Goal: Answer question/provide support: Share knowledge or assist other users

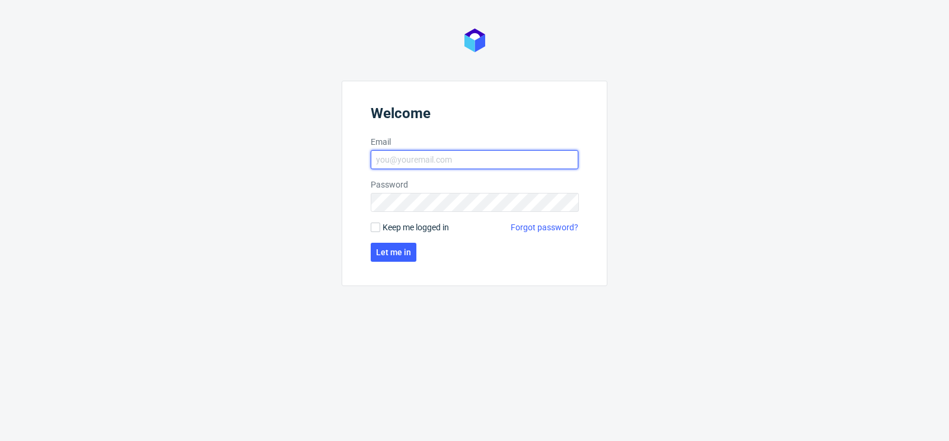
type input "matteo.corsico@packhelp.com"
click at [386, 228] on span "Keep me logged in" at bounding box center [416, 227] width 66 height 12
click at [380, 228] on input "Keep me logged in" at bounding box center [375, 227] width 9 height 9
checkbox input "true"
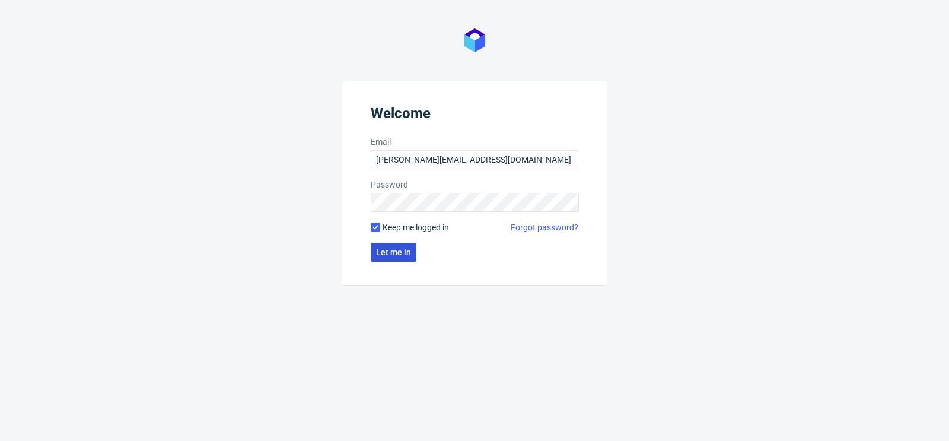
click at [387, 257] on button "Let me in" at bounding box center [394, 252] width 46 height 19
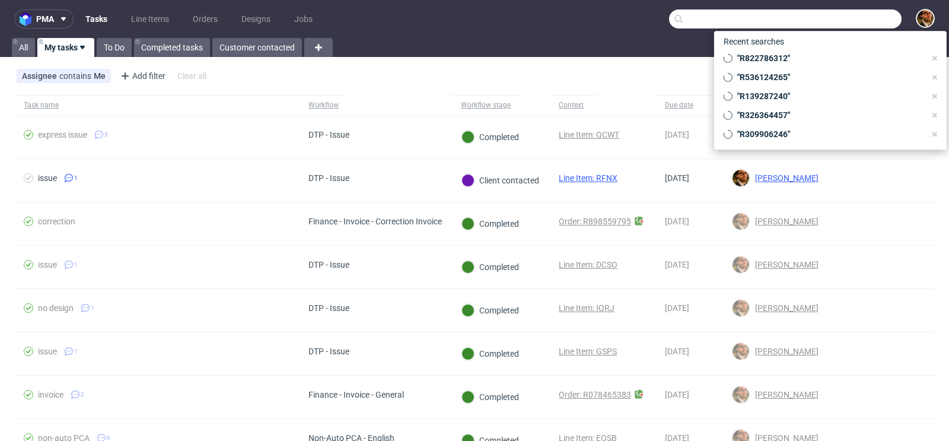
click at [835, 20] on input "text" at bounding box center [785, 18] width 233 height 19
click at [589, 87] on div "Assignee contains Me Add filter Hide filters Clear all" at bounding box center [474, 76] width 949 height 28
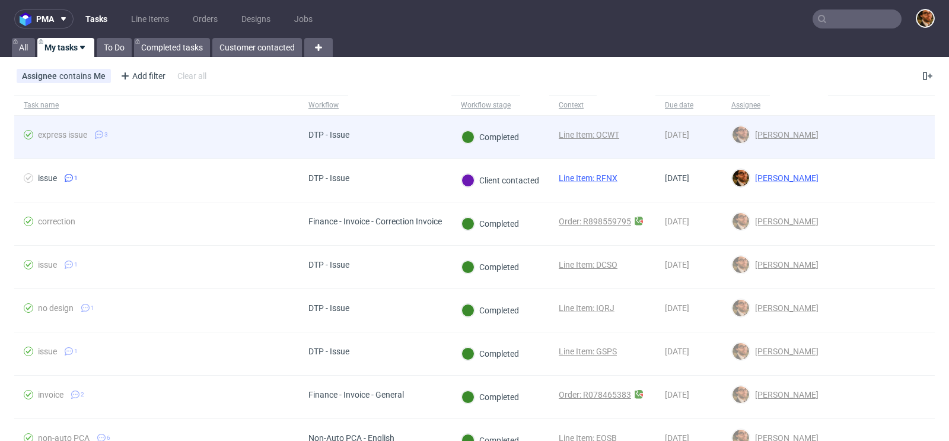
click at [905, 138] on div at bounding box center [881, 137] width 107 height 43
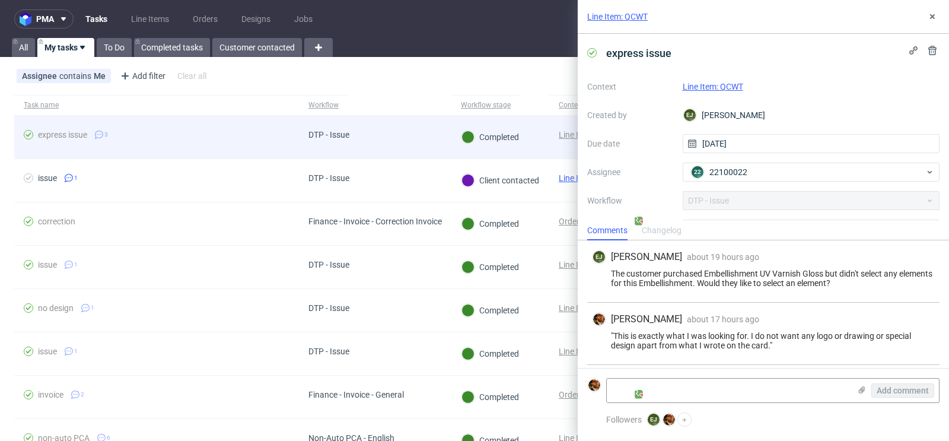
scroll to position [56, 0]
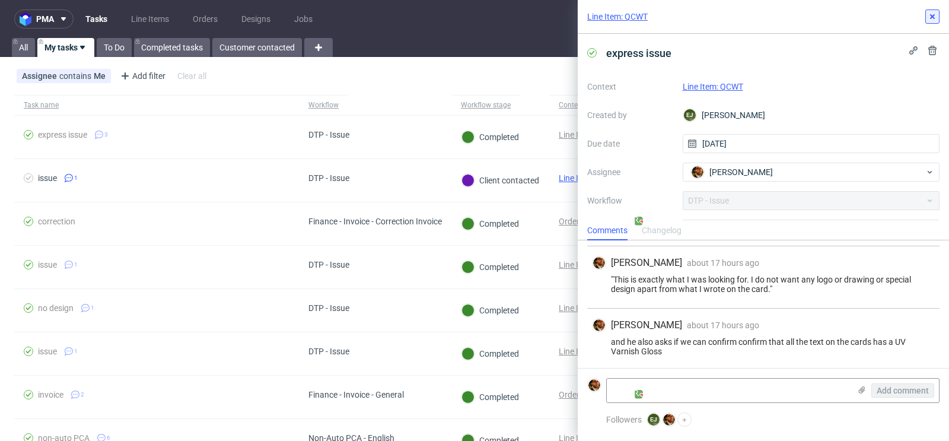
click at [930, 17] on icon at bounding box center [932, 16] width 9 height 9
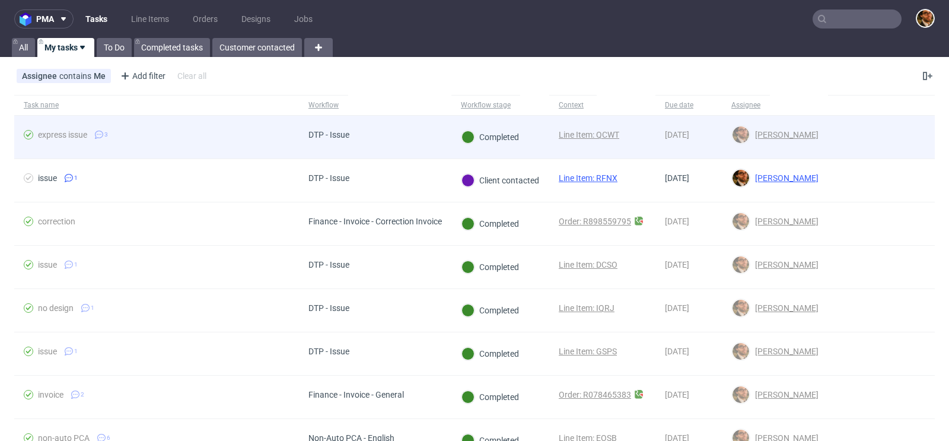
click at [576, 132] on link "Line Item: QCWT" at bounding box center [589, 134] width 61 height 9
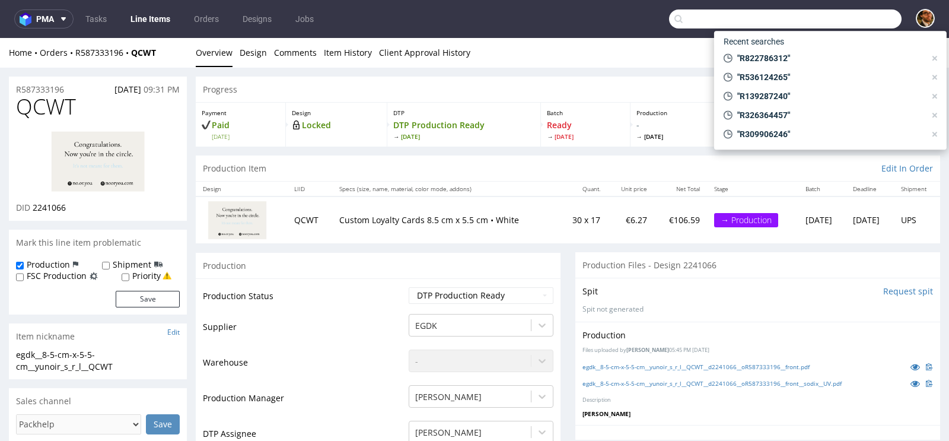
click at [842, 26] on input "text" at bounding box center [785, 18] width 233 height 19
paste input "R495540087"
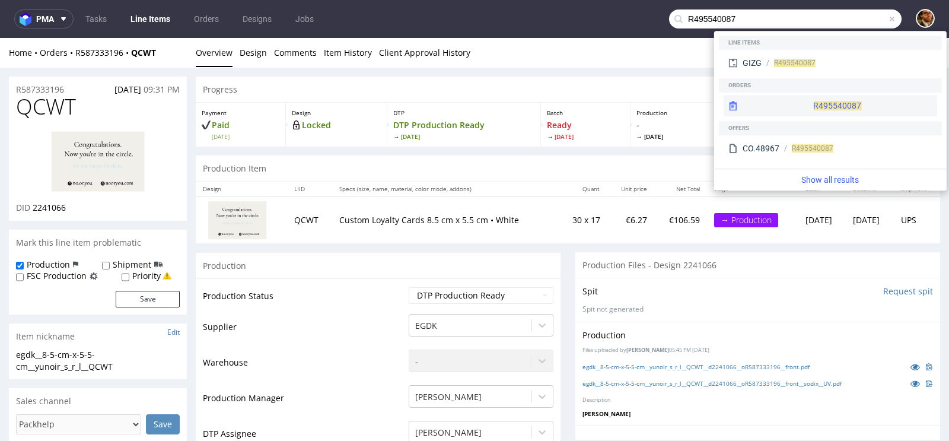
type input "R495540087"
click at [793, 106] on div "R495540087" at bounding box center [831, 105] width 214 height 21
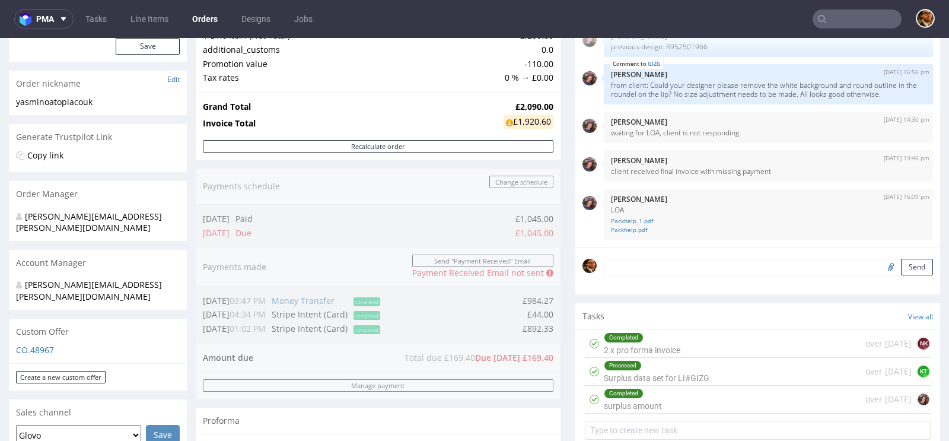
scroll to position [691, 0]
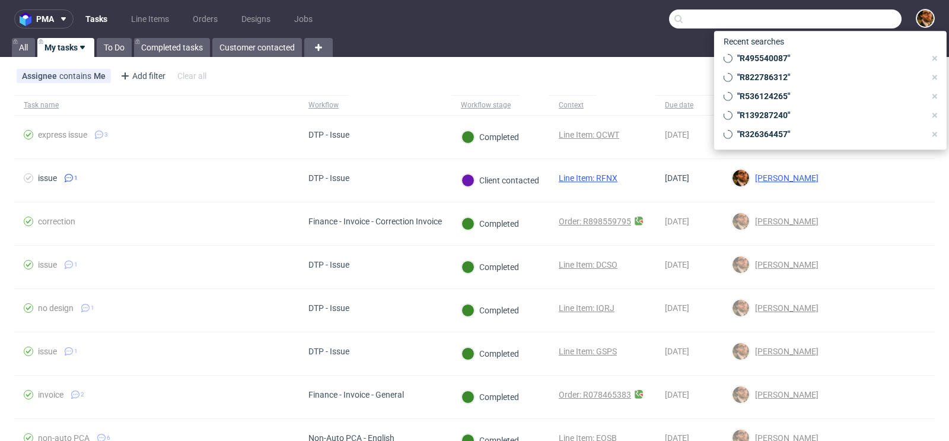
click at [856, 17] on input "text" at bounding box center [785, 18] width 233 height 19
paste input "R139287240"
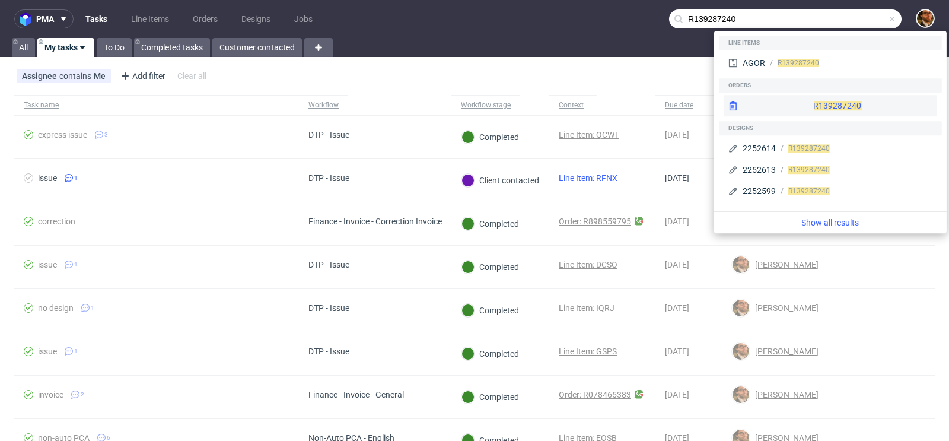
type input "R139287240"
click at [797, 101] on div "R139287240" at bounding box center [831, 105] width 214 height 21
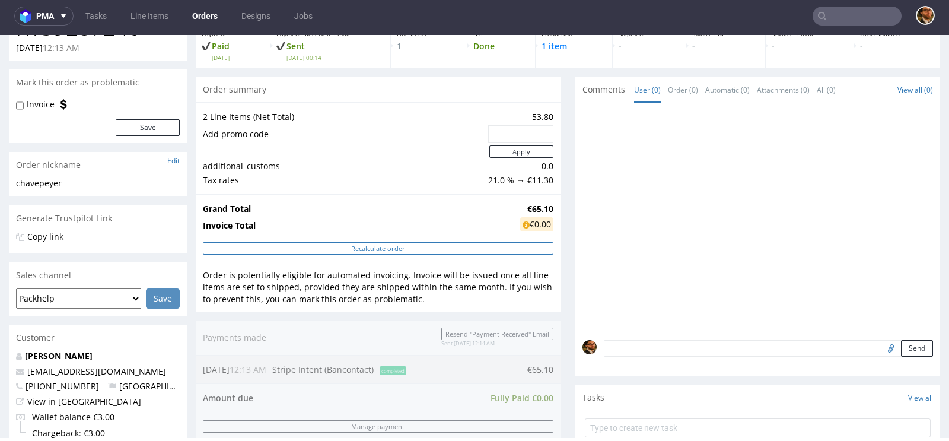
scroll to position [506, 0]
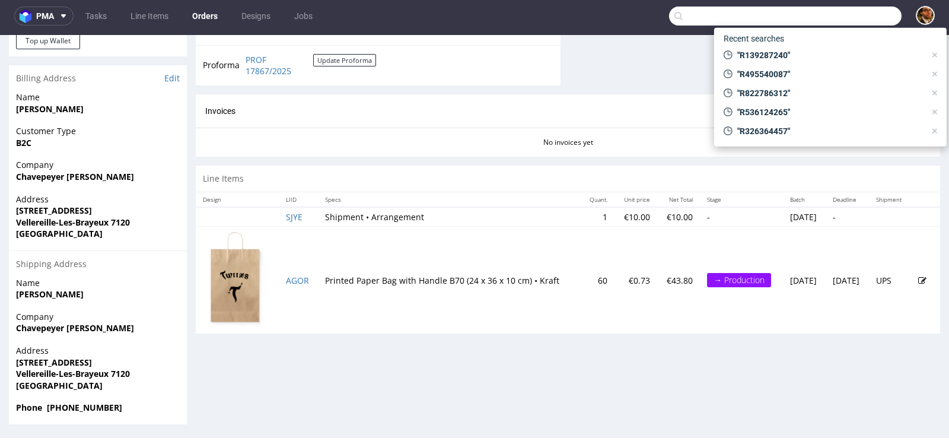
click at [829, 16] on input "text" at bounding box center [785, 16] width 233 height 19
paste input "R822786312"
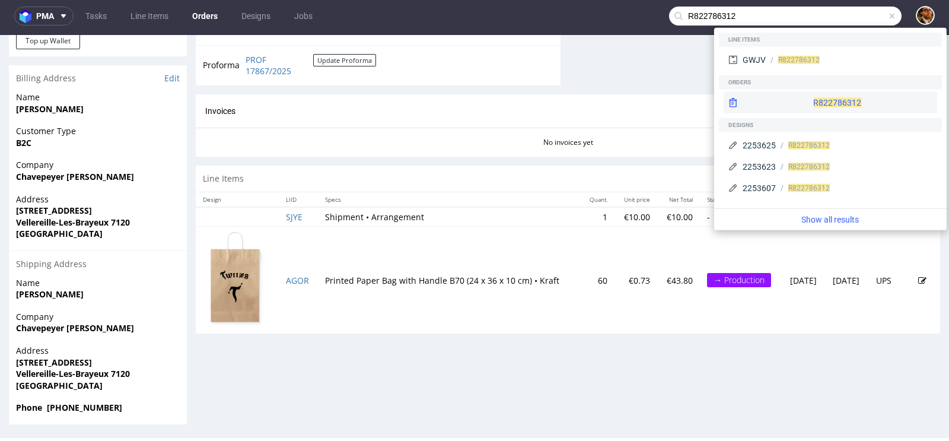
type input "R822786312"
click at [804, 106] on div "R822786312" at bounding box center [831, 102] width 214 height 21
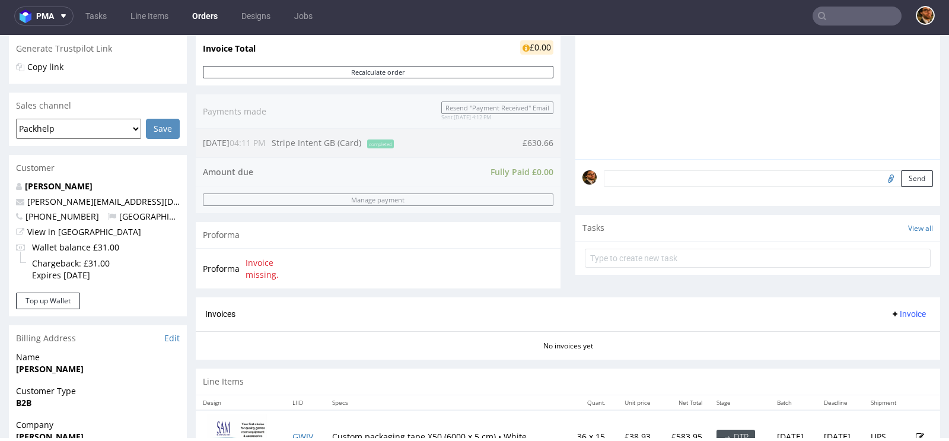
scroll to position [258, 0]
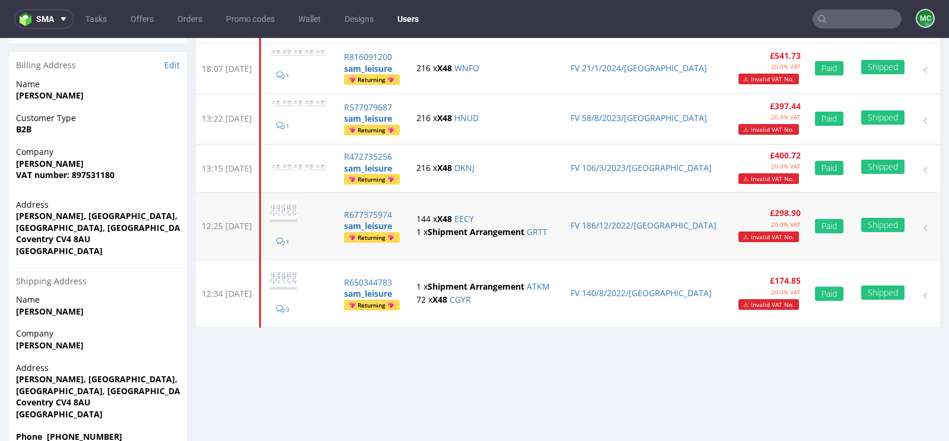
scroll to position [268, 0]
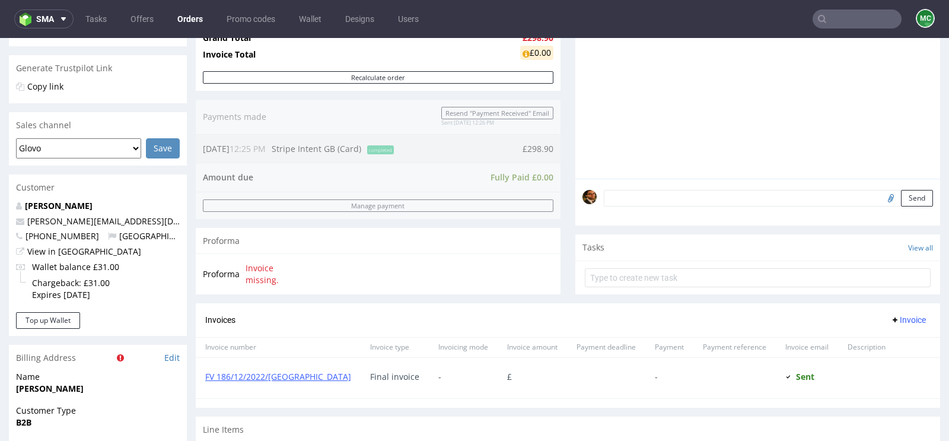
scroll to position [607, 0]
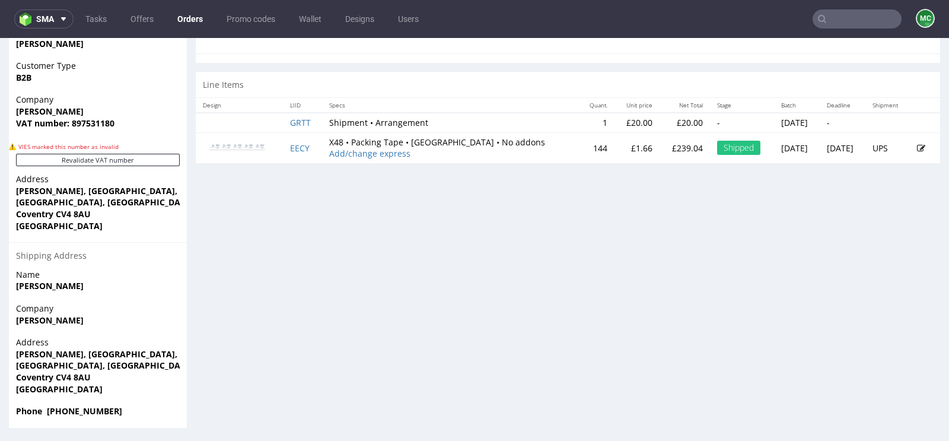
click at [223, 142] on img at bounding box center [237, 146] width 59 height 9
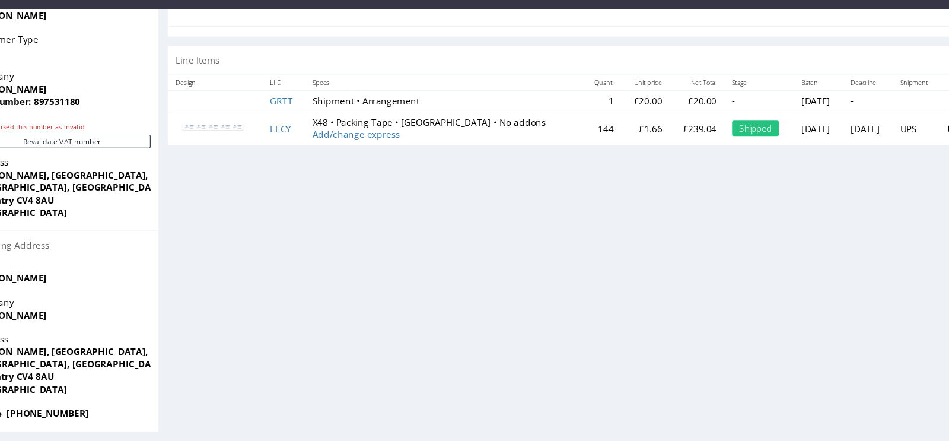
scroll to position [0, 0]
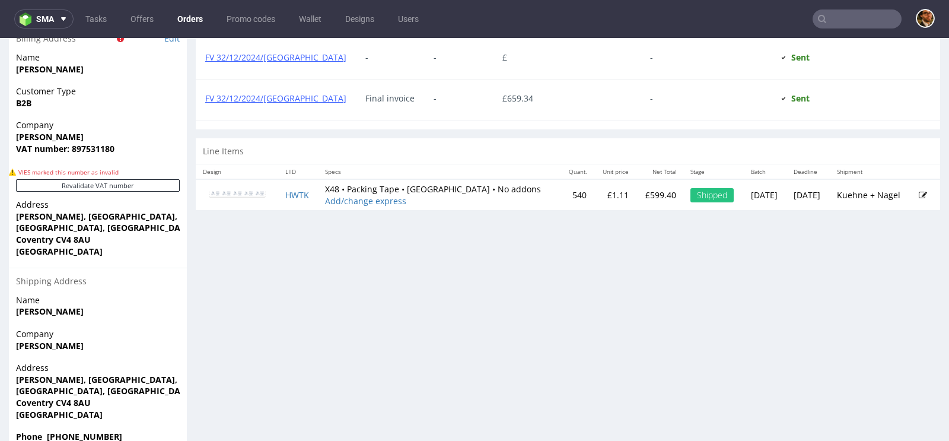
scroll to position [577, 0]
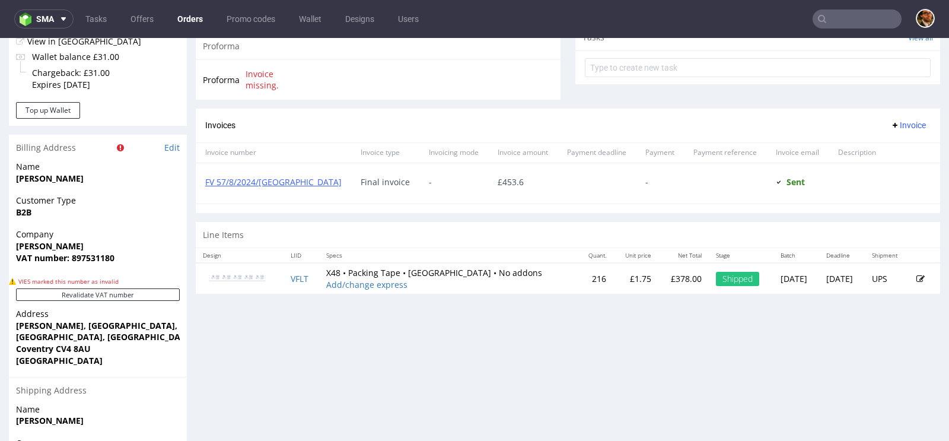
scroll to position [607, 0]
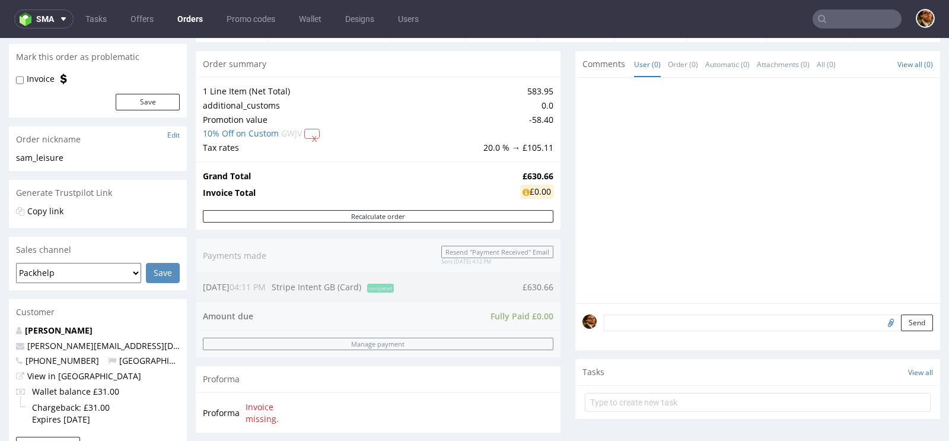
scroll to position [413, 0]
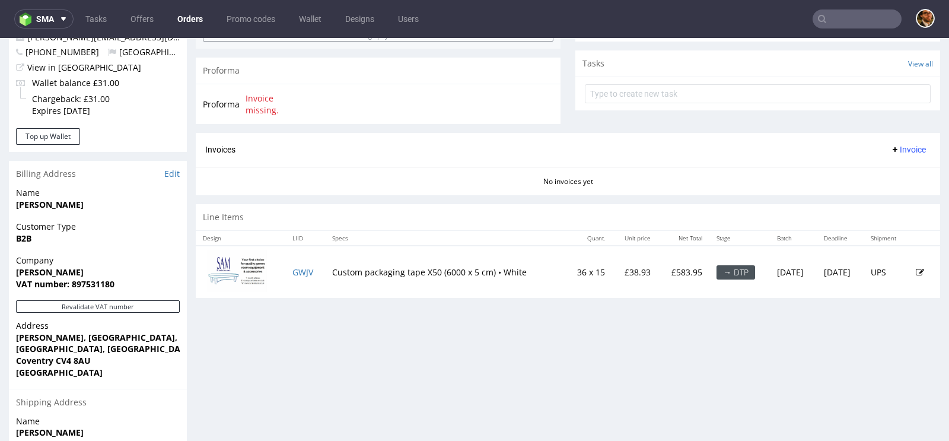
click at [223, 270] on img at bounding box center [237, 271] width 59 height 42
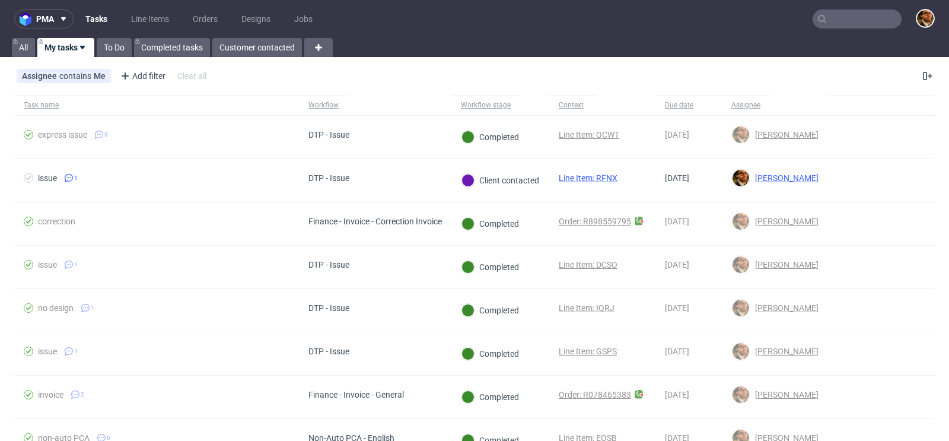
click at [831, 26] on input "text" at bounding box center [857, 18] width 89 height 19
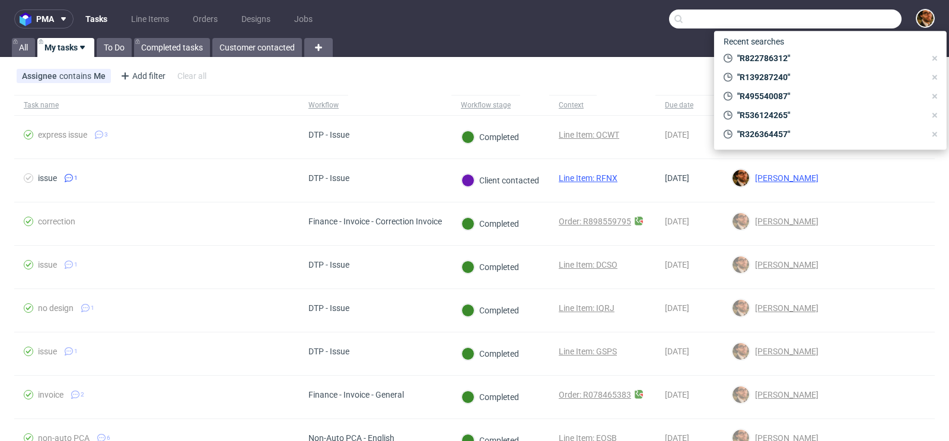
paste input "R822786312"
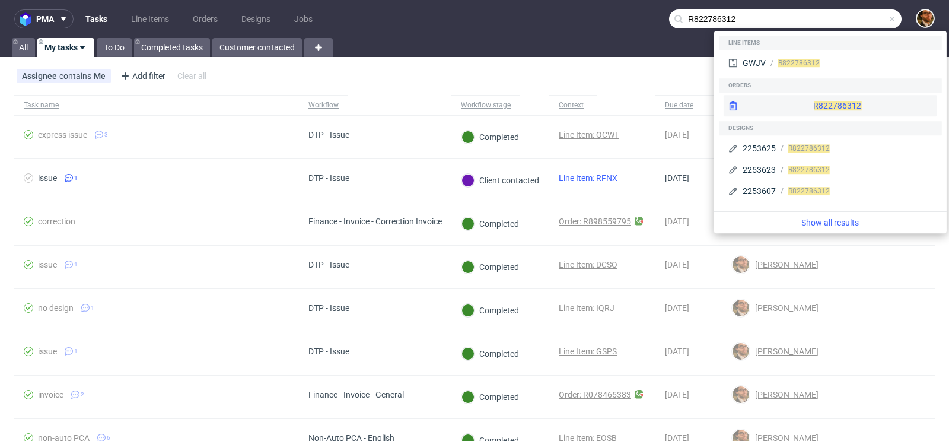
type input "R822786312"
click at [803, 107] on div "R822786312" at bounding box center [831, 105] width 214 height 21
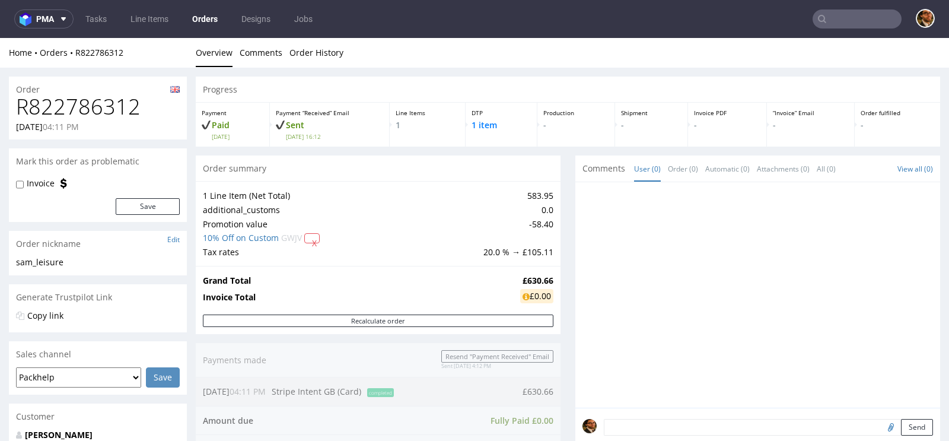
click at [831, 21] on input "text" at bounding box center [857, 18] width 89 height 19
paste input "R255815854"
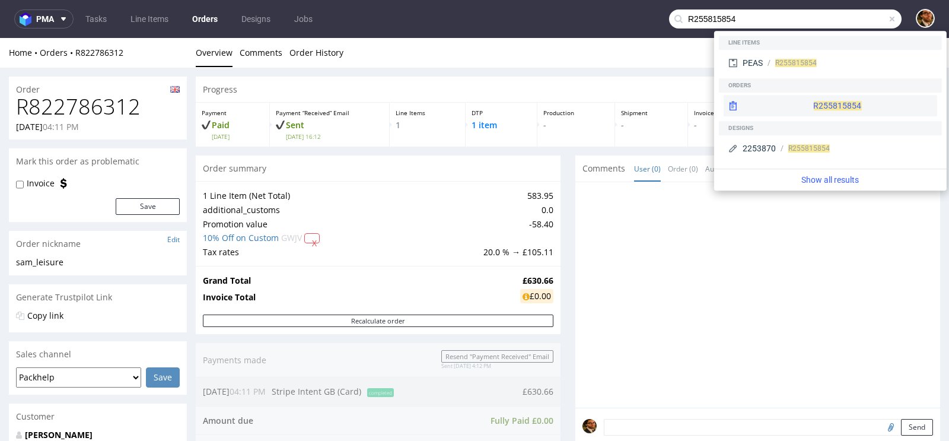
type input "R255815854"
click at [800, 109] on div "R255815854" at bounding box center [831, 105] width 214 height 21
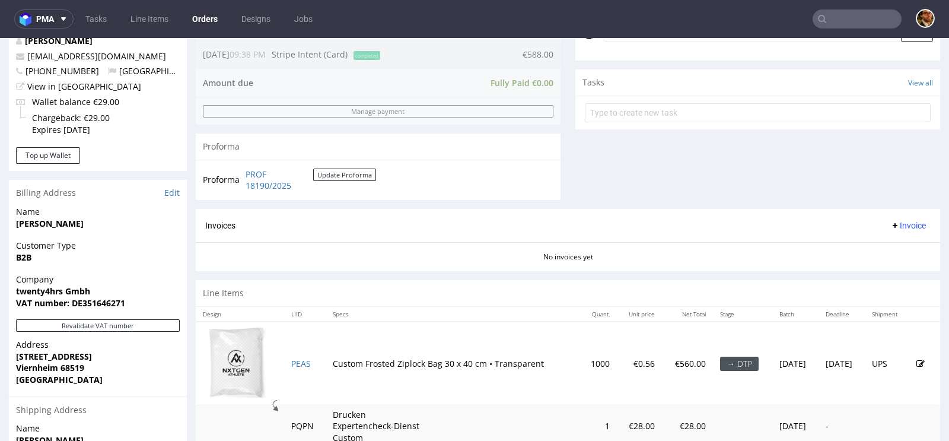
scroll to position [499, 0]
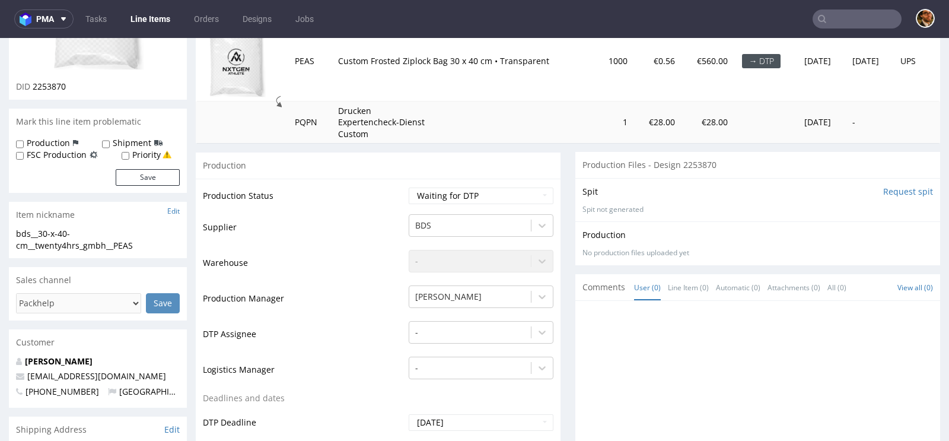
scroll to position [74, 0]
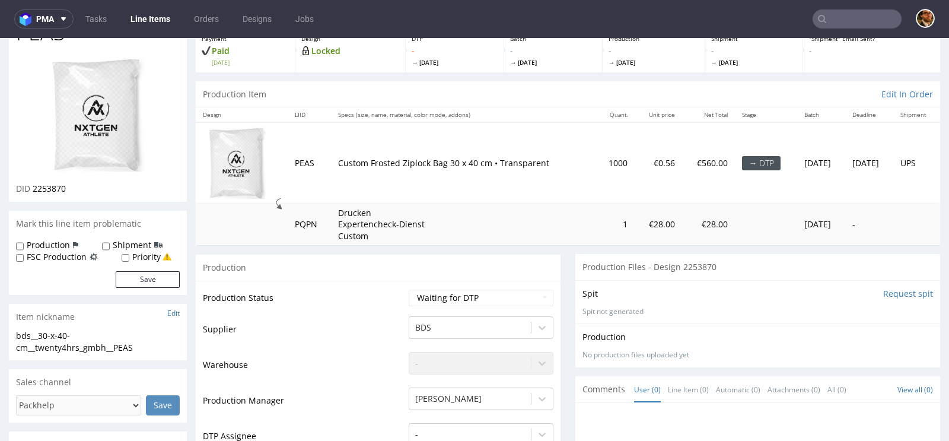
click at [825, 11] on input "text" at bounding box center [857, 18] width 89 height 19
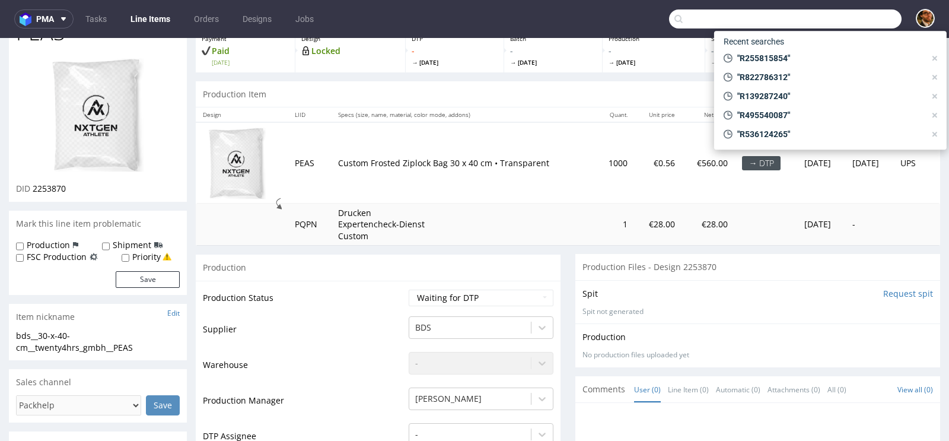
paste input "R255815854"
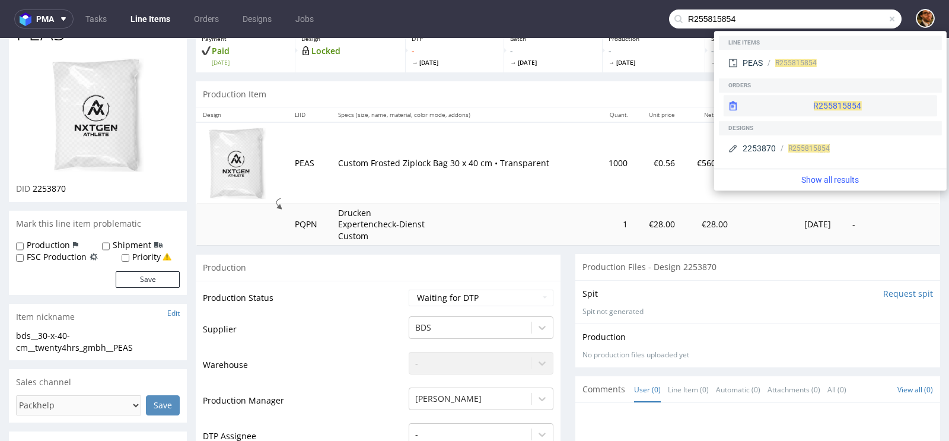
type input "R255815854"
click at [793, 110] on div "R255815854" at bounding box center [831, 105] width 214 height 21
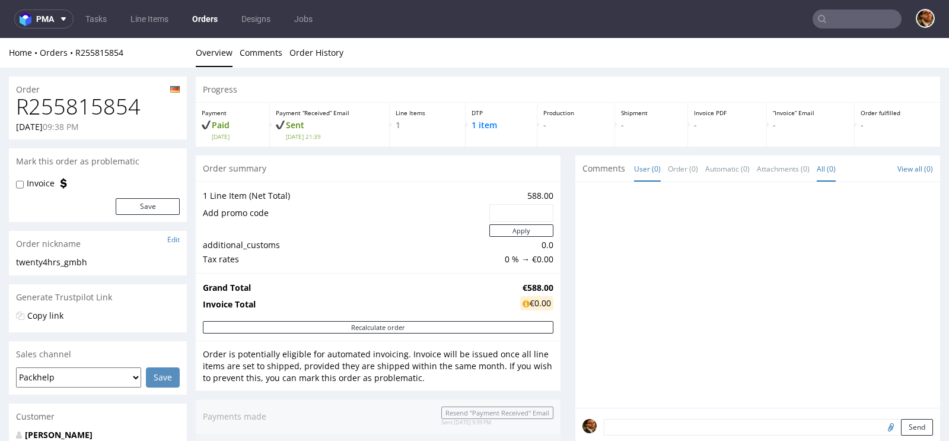
click at [825, 169] on link "All (0)" at bounding box center [826, 169] width 19 height 26
click at [772, 167] on link "Attachments (0)" at bounding box center [783, 169] width 53 height 26
click at [720, 166] on link "Automatic (0)" at bounding box center [728, 169] width 45 height 26
click at [668, 166] on link "Order (0)" at bounding box center [683, 169] width 30 height 26
click at [634, 166] on link "User (0)" at bounding box center [647, 169] width 27 height 26
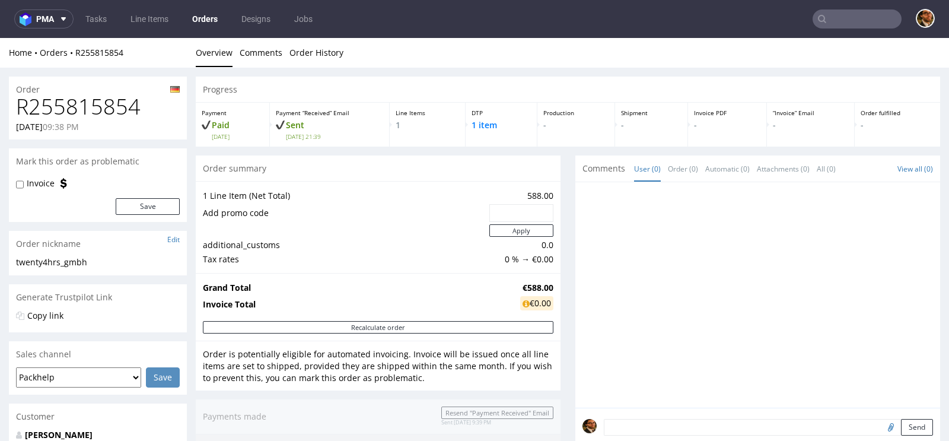
click at [589, 166] on span "Comments" at bounding box center [604, 169] width 43 height 12
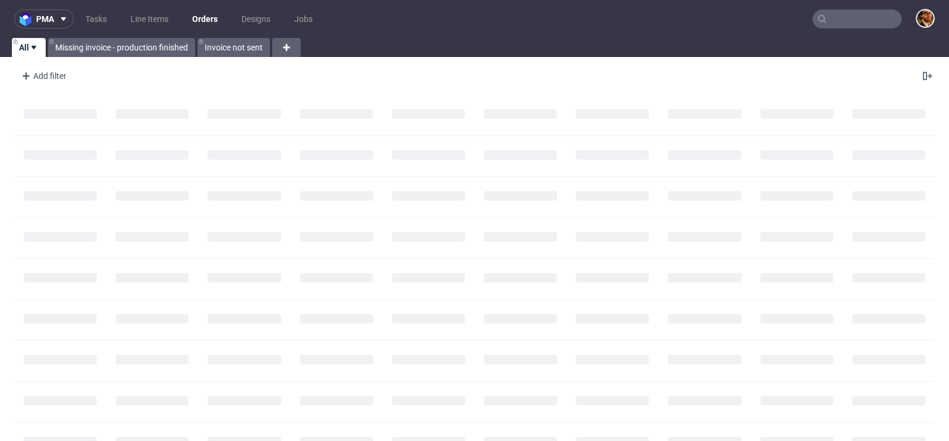
click at [825, 21] on input "text" at bounding box center [857, 18] width 89 height 19
paste input "R255815854"
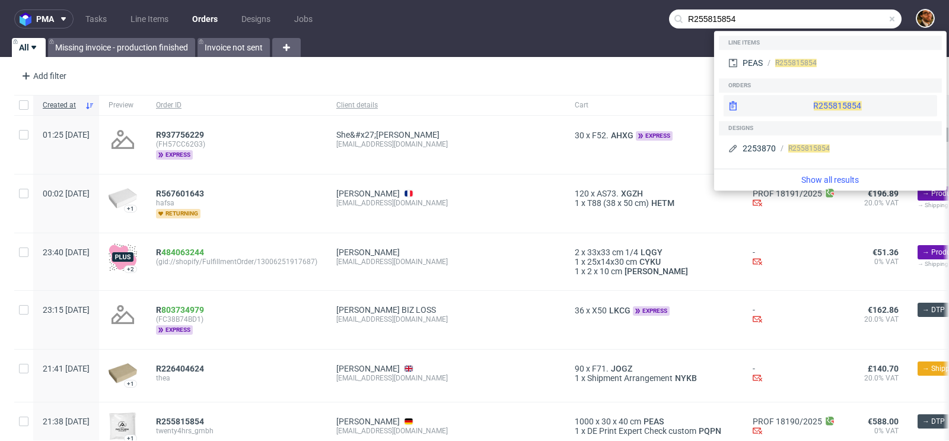
type input "R255815854"
click at [814, 105] on div "R255815854" at bounding box center [831, 105] width 214 height 21
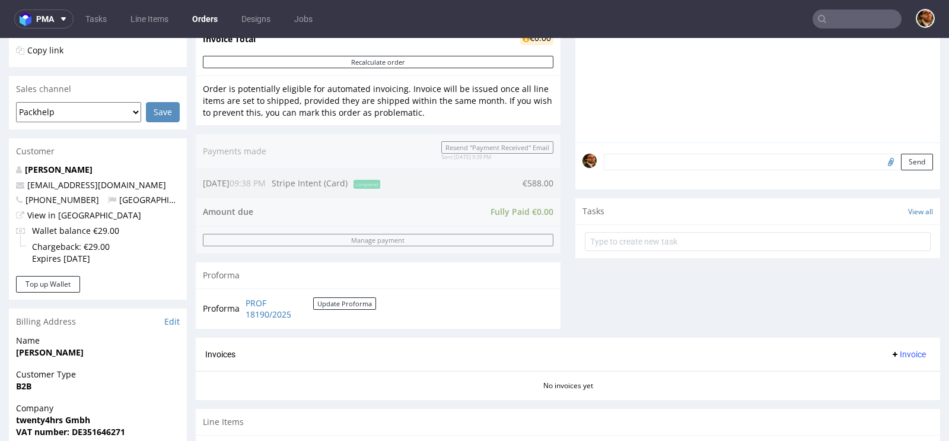
scroll to position [386, 0]
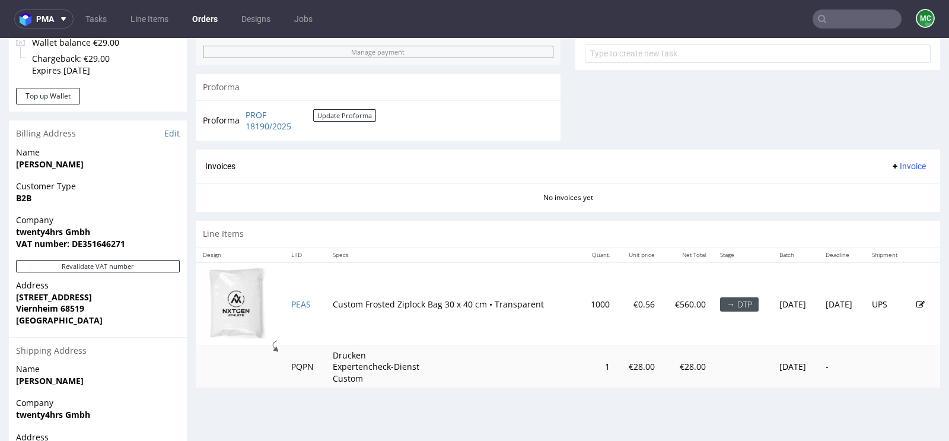
scroll to position [537, 0]
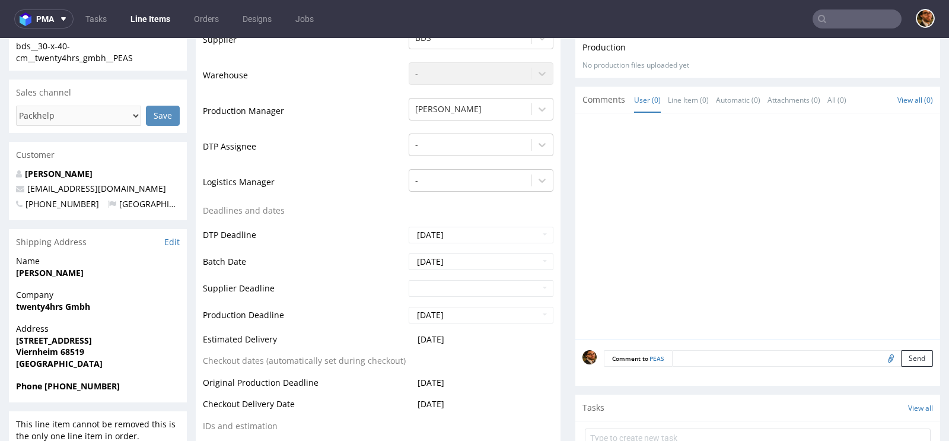
scroll to position [396, 0]
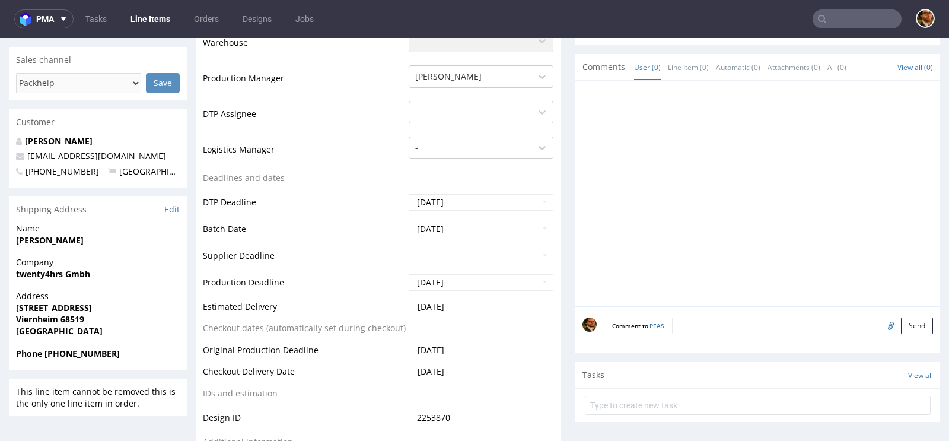
click at [881, 326] on input "file" at bounding box center [889, 324] width 17 height 15
type input "C:\fakepath\NXTGEN ATHLETE - Logo-SW[5].png"
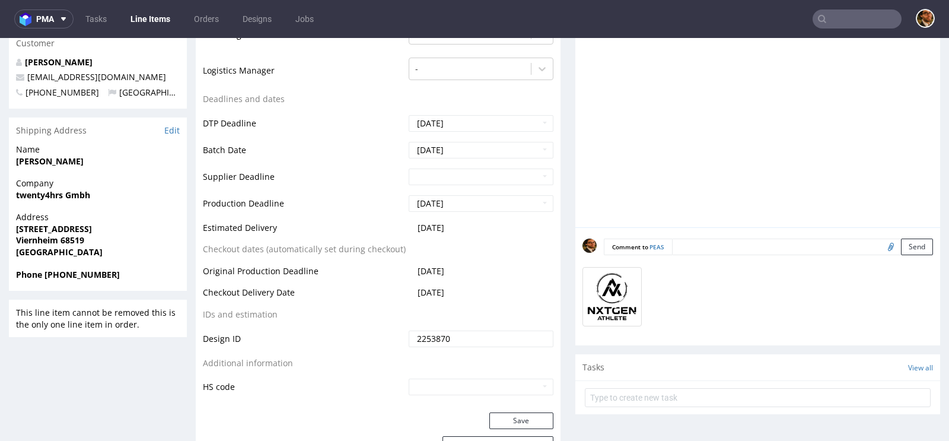
scroll to position [521, 0]
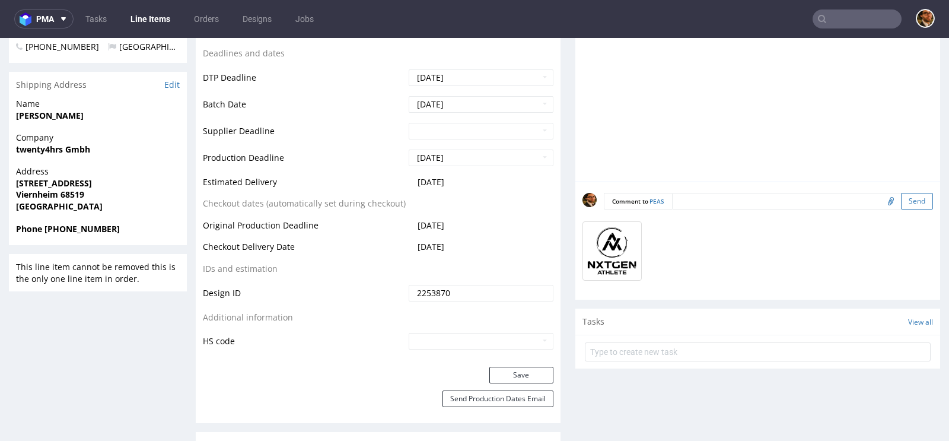
click at [904, 202] on button "Send" at bounding box center [917, 201] width 32 height 17
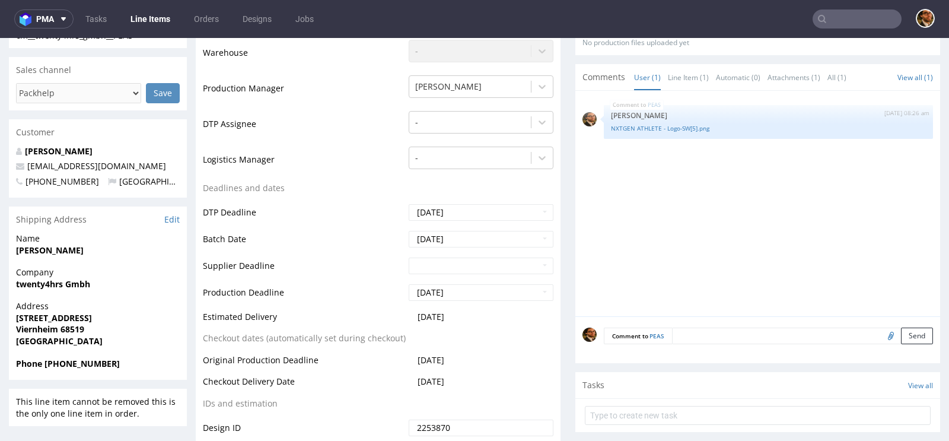
scroll to position [402, 0]
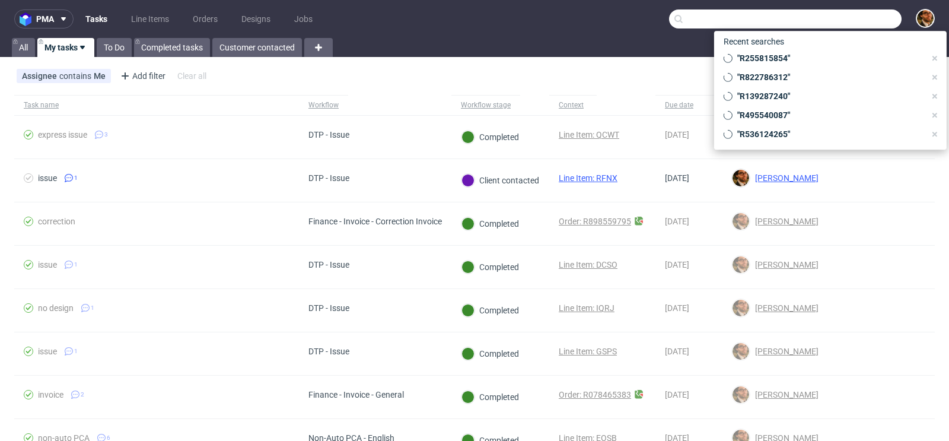
paste input "R255815854"
click at [830, 17] on input "text" at bounding box center [785, 18] width 233 height 19
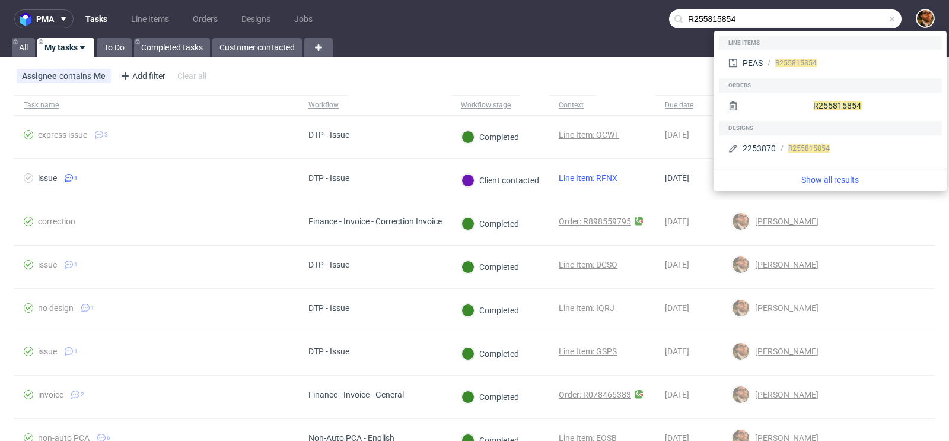
type input "R255815854"
click at [809, 94] on div "R255815854" at bounding box center [830, 107] width 223 height 28
click at [806, 105] on div "R255815854" at bounding box center [831, 105] width 214 height 21
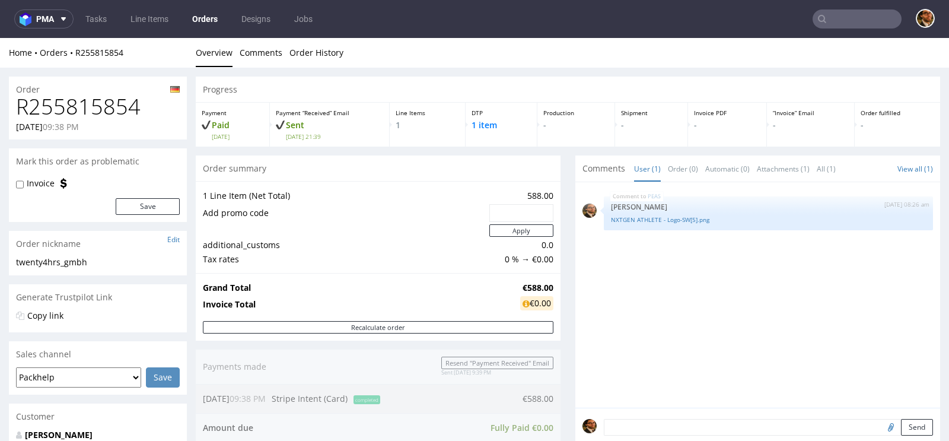
scroll to position [151, 0]
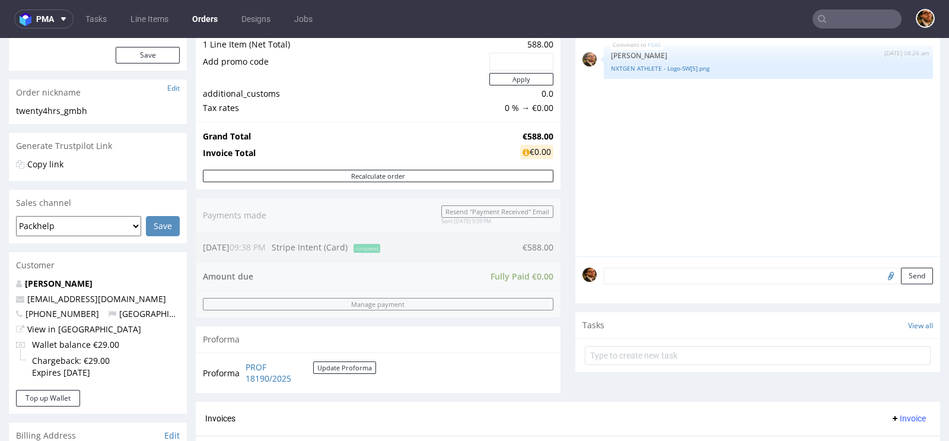
click at [649, 271] on textarea at bounding box center [768, 276] width 329 height 17
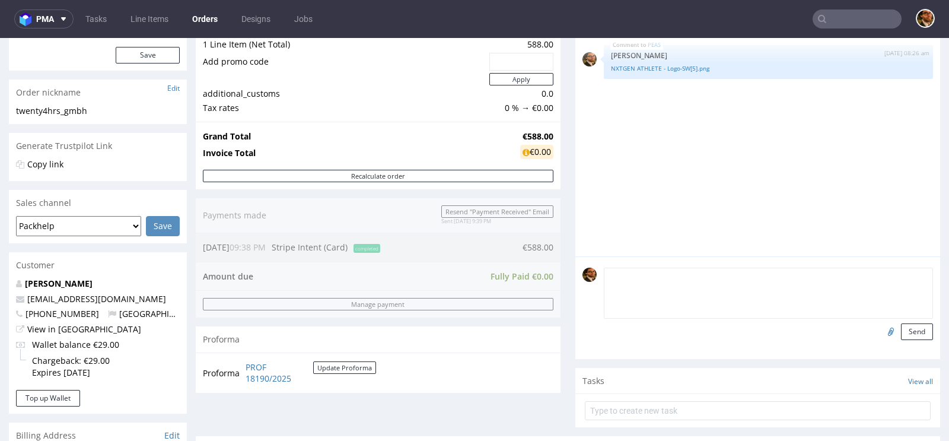
scroll to position [114, 0]
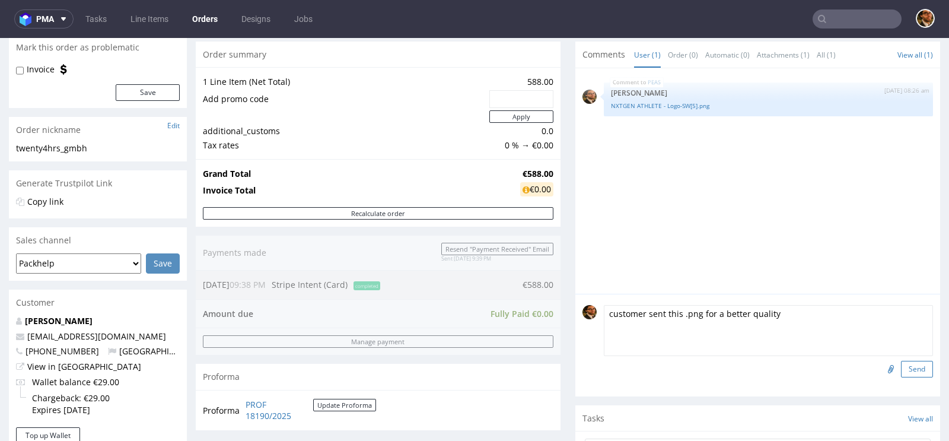
type textarea "customer sent this .png for a better quality"
click at [905, 364] on button "Send" at bounding box center [917, 369] width 32 height 17
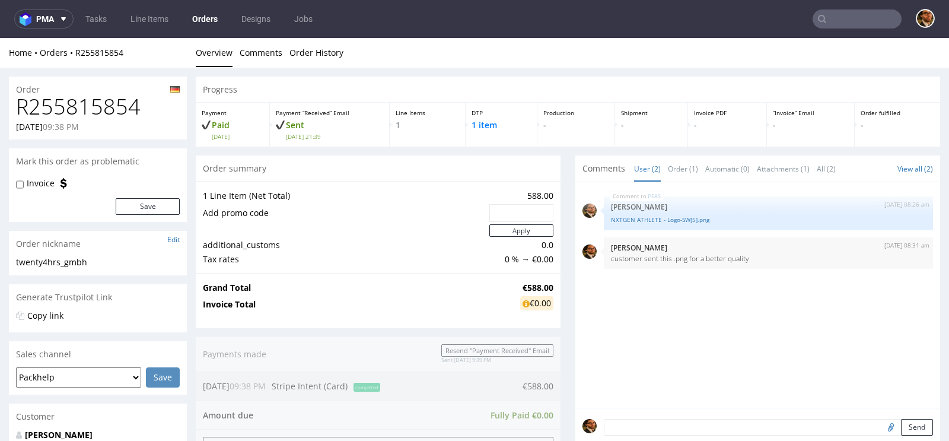
scroll to position [0, 0]
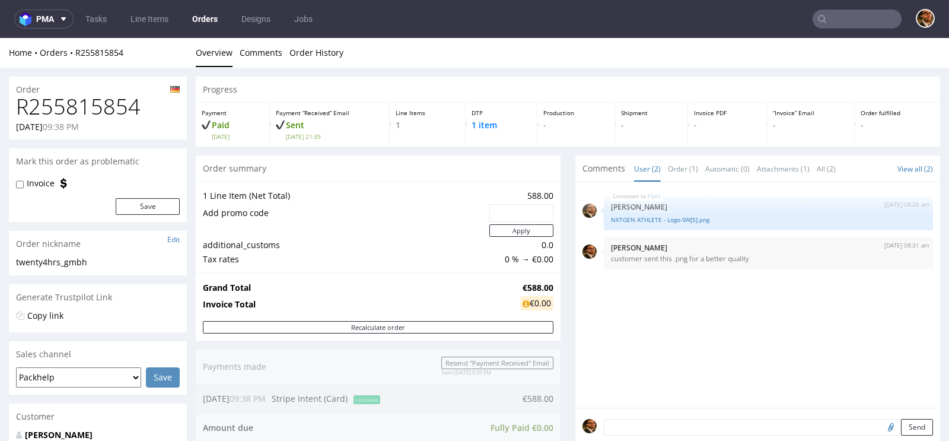
click at [828, 15] on input "text" at bounding box center [857, 18] width 89 height 19
paste input "R822786312"
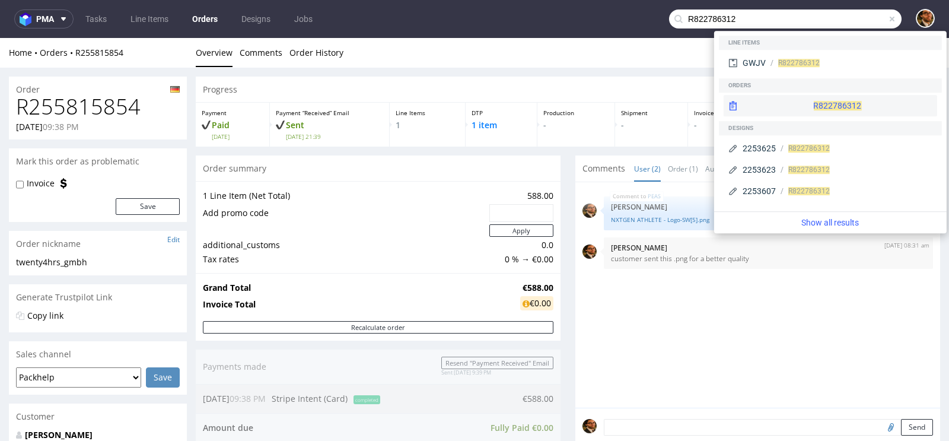
type input "R822786312"
click at [812, 107] on div "R822786312" at bounding box center [831, 105] width 214 height 21
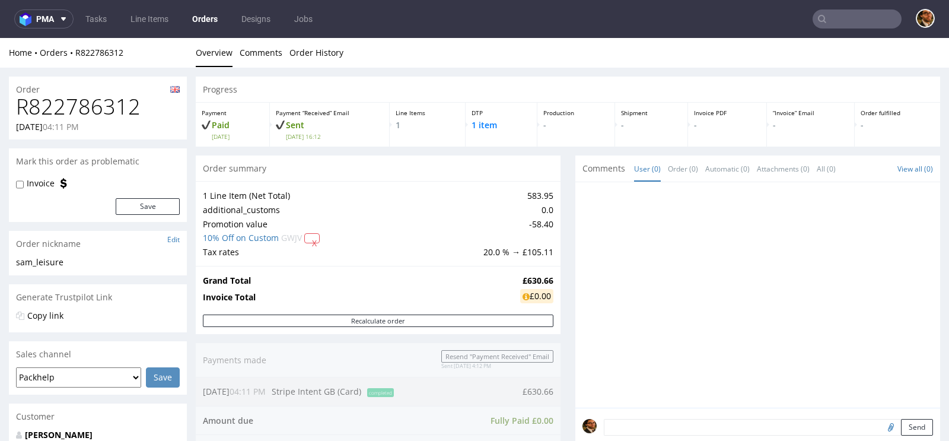
scroll to position [560, 0]
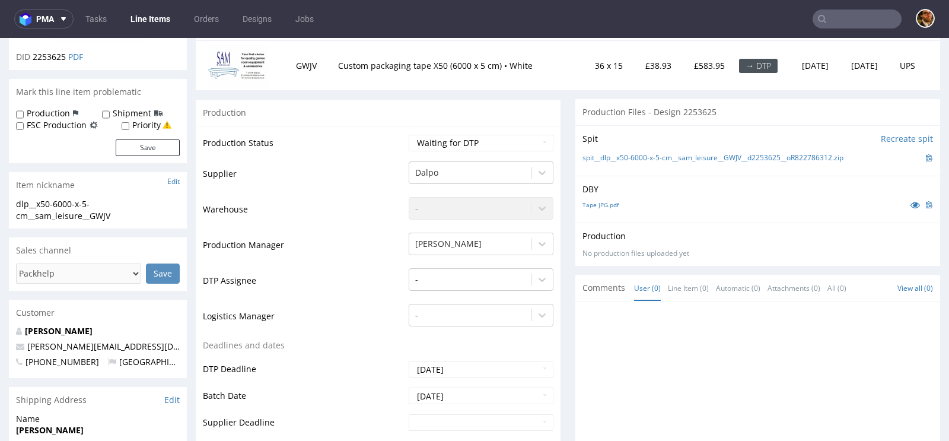
scroll to position [157, 0]
click at [600, 204] on link "Tape JPG.pdf" at bounding box center [601, 204] width 36 height 8
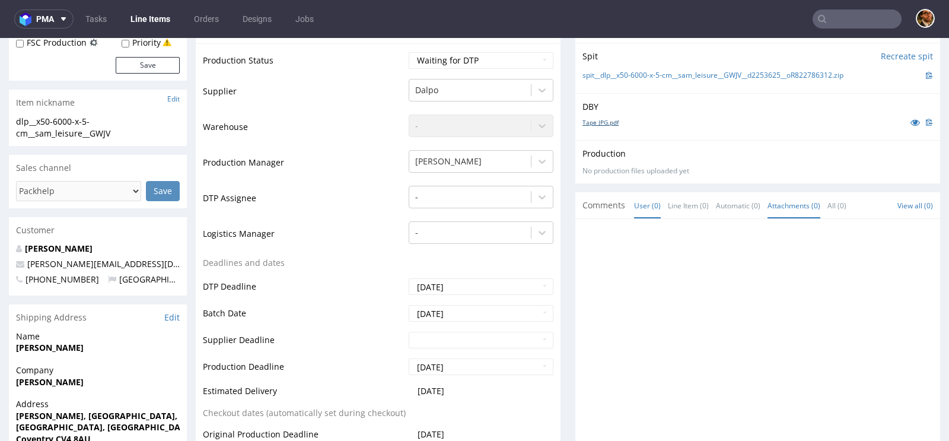
scroll to position [364, 0]
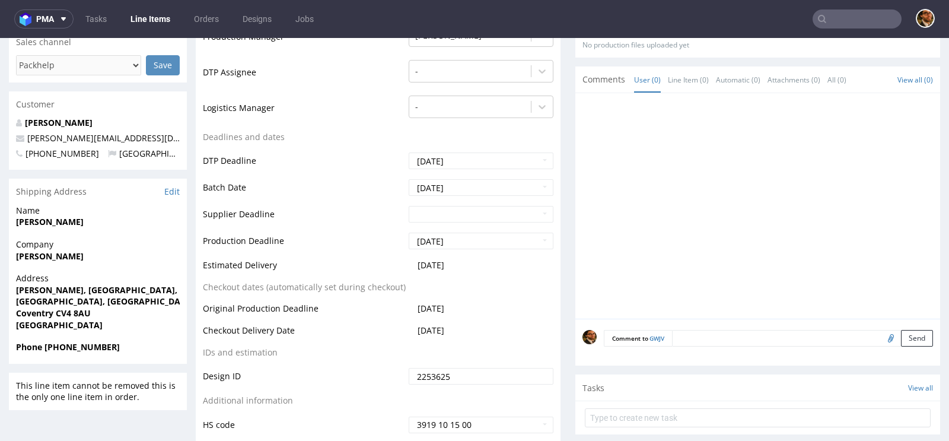
click at [682, 333] on textarea at bounding box center [802, 338] width 261 height 17
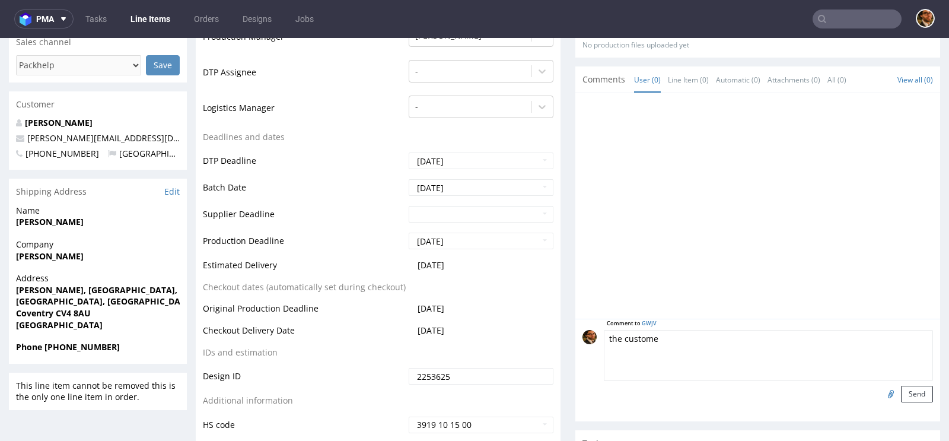
type textarea "the customer"
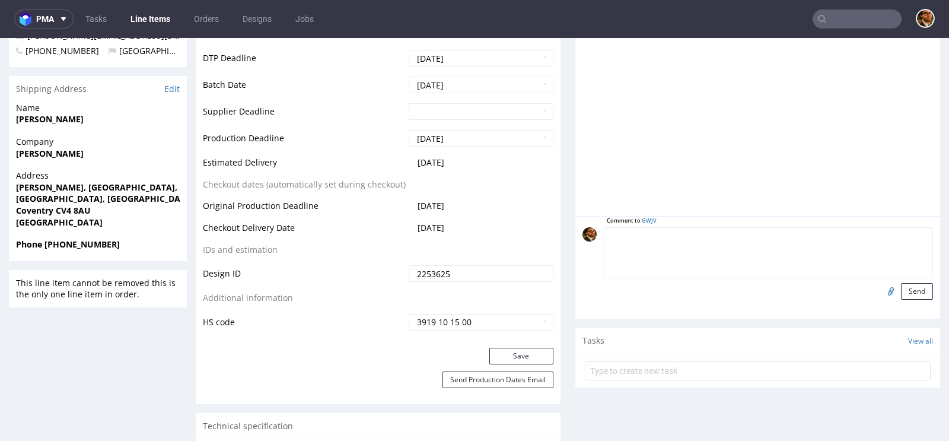
scroll to position [469, 0]
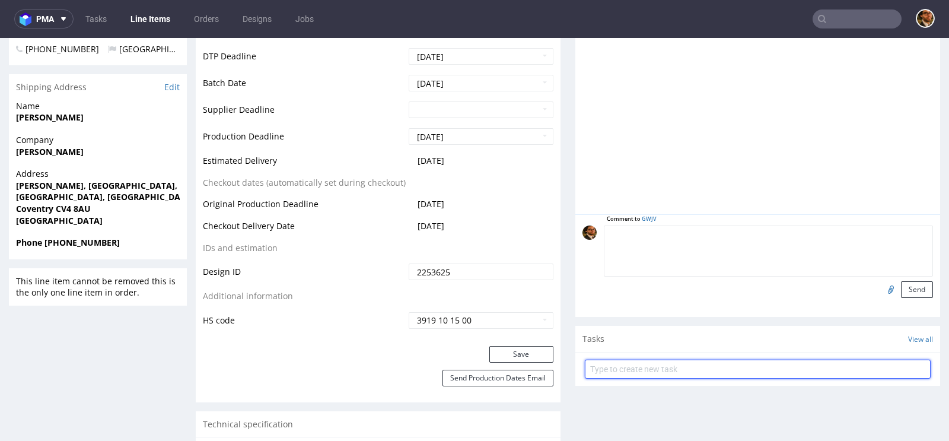
click at [776, 364] on input "text" at bounding box center [758, 369] width 346 height 19
click at [732, 368] on input "text" at bounding box center [758, 369] width 346 height 19
click at [659, 360] on input "text" at bounding box center [758, 369] width 346 height 19
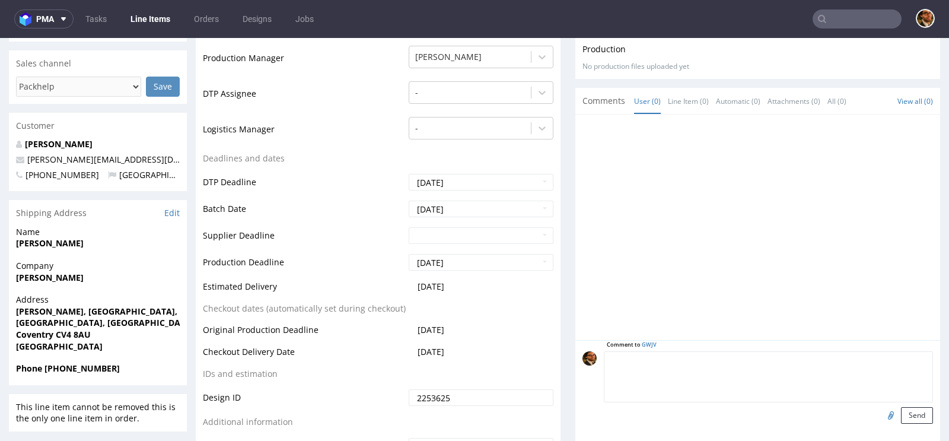
scroll to position [440, 0]
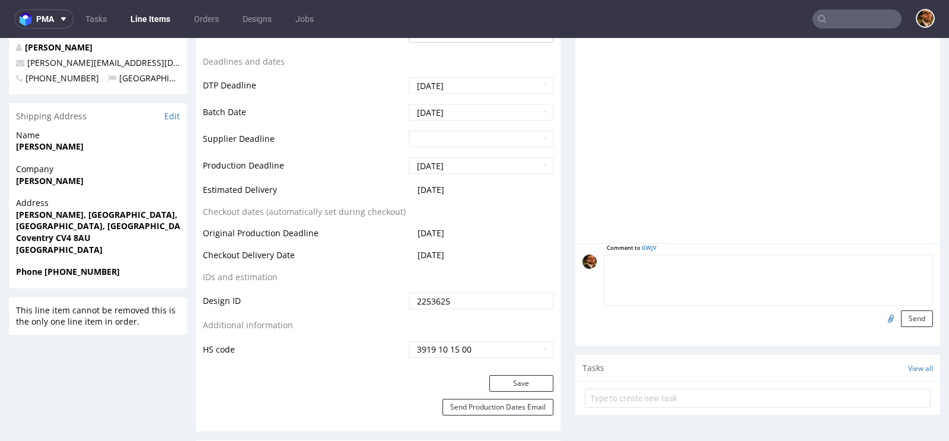
click at [610, 250] on div "Comment to GWJV Send" at bounding box center [758, 294] width 365 height 103
click at [610, 260] on textarea at bounding box center [768, 280] width 329 height 51
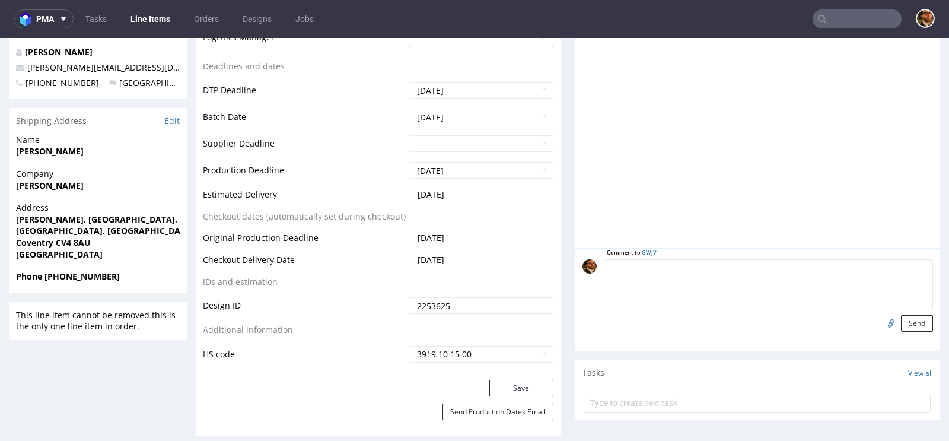
scroll to position [437, 0]
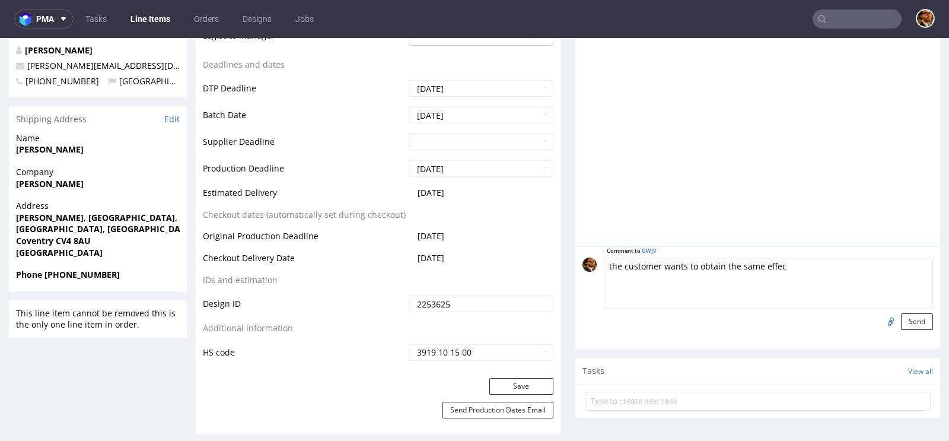
type textarea "the customer wants to obtain the same effect"
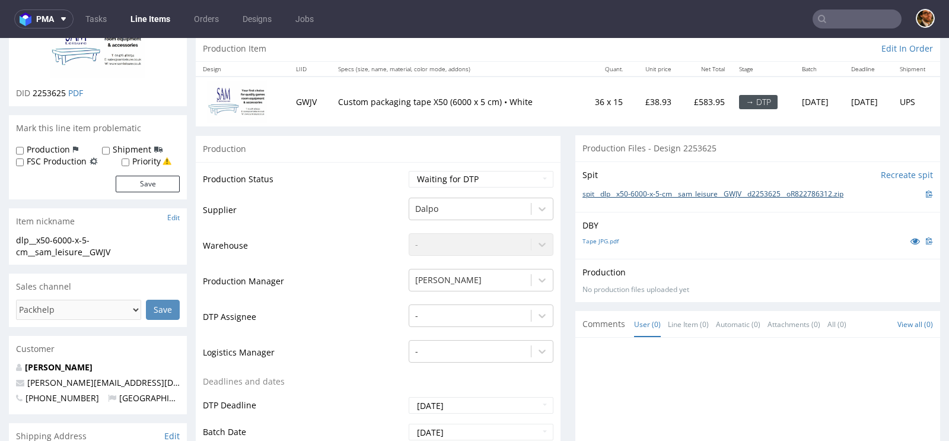
scroll to position [122, 0]
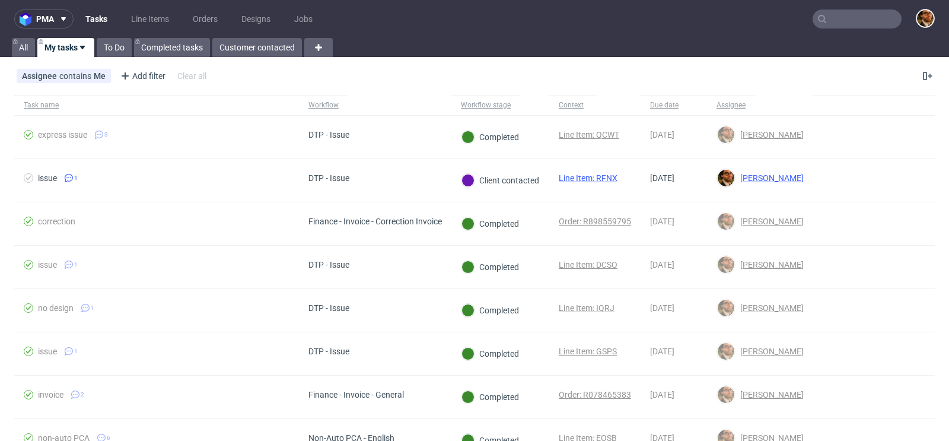
click at [836, 26] on input "text" at bounding box center [857, 18] width 89 height 19
paste input "R856O94672"
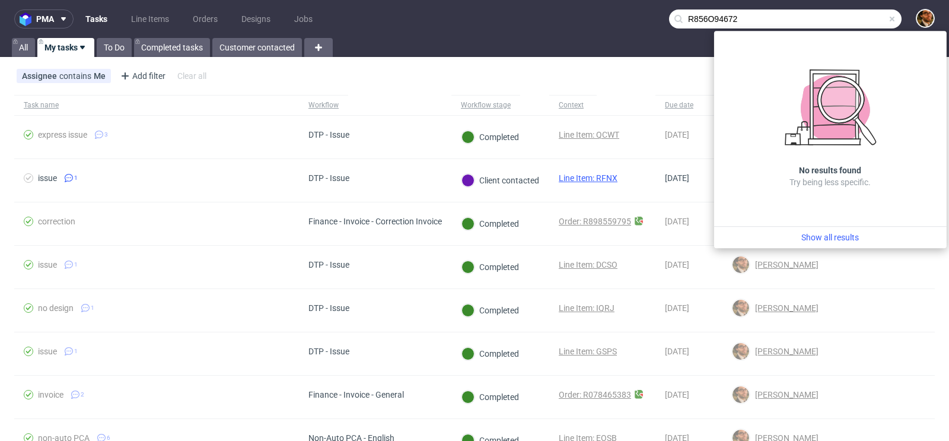
type input "R856O94672"
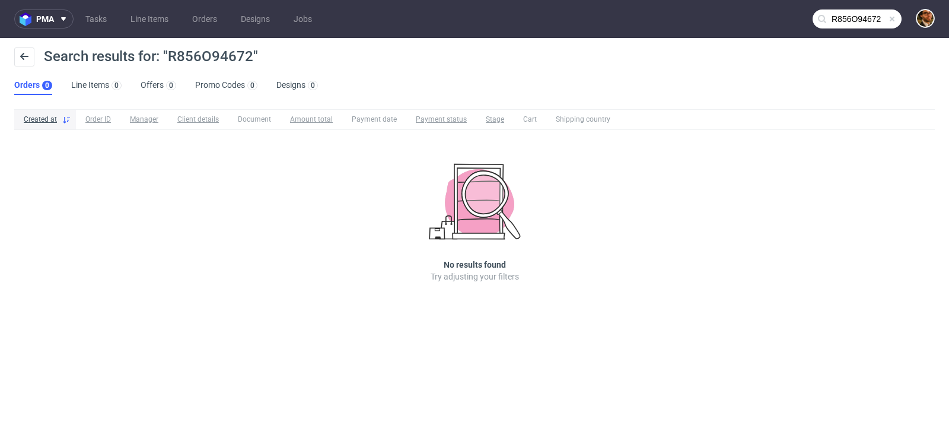
click at [892, 23] on span at bounding box center [892, 18] width 9 height 9
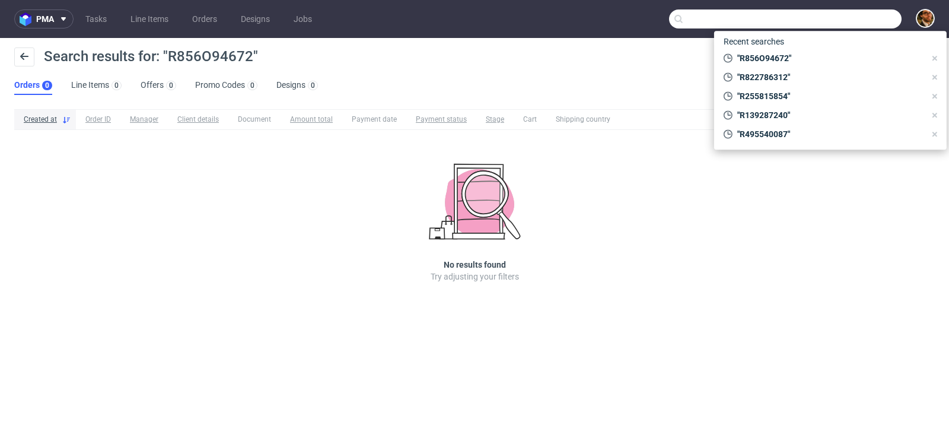
click at [853, 24] on input "text" at bounding box center [785, 18] width 233 height 19
paste input "[EMAIL_ADDRESS][DOMAIN_NAME]"
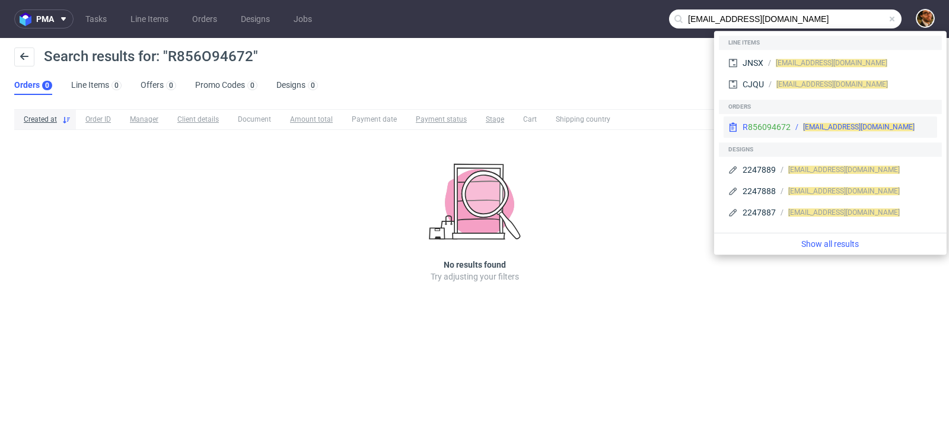
type input "[EMAIL_ADDRESS][DOMAIN_NAME]"
click at [818, 125] on span "[EMAIL_ADDRESS][DOMAIN_NAME]" at bounding box center [859, 127] width 112 height 8
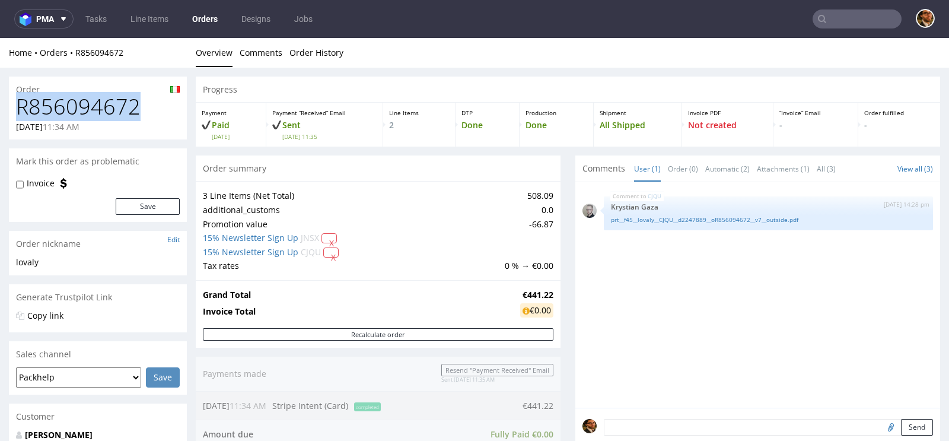
drag, startPoint x: 142, startPoint y: 106, endPoint x: 21, endPoint y: 109, distance: 120.5
click at [21, 109] on h1 "R856094672" at bounding box center [98, 107] width 164 height 24
copy h1 "R856094672"
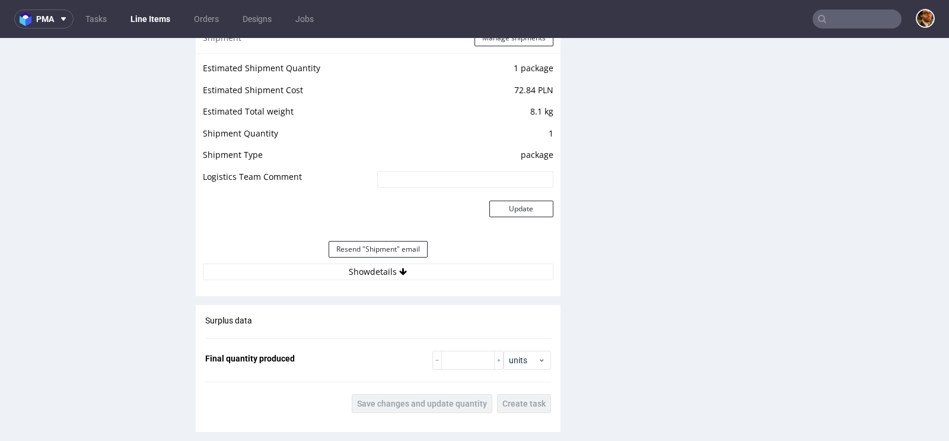
scroll to position [1396, 0]
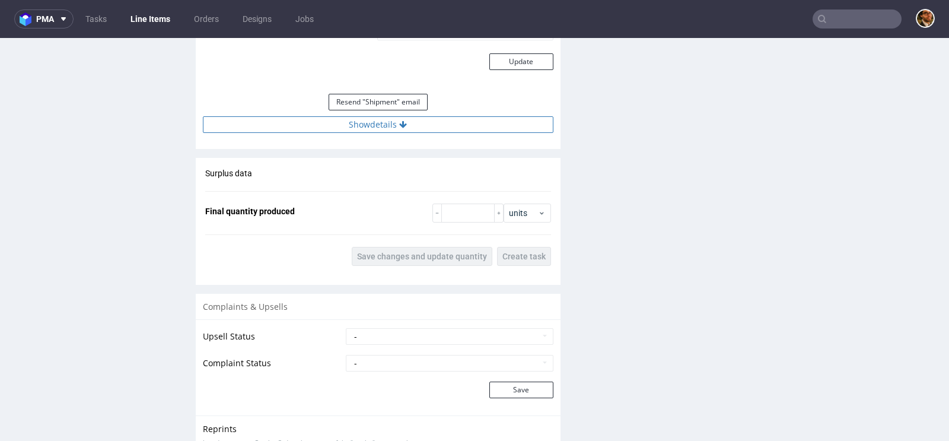
click at [380, 121] on button "Show details" at bounding box center [378, 124] width 351 height 17
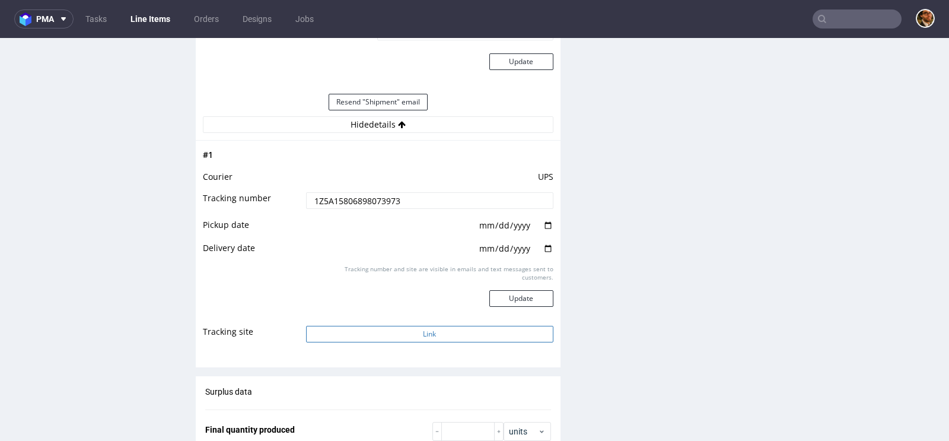
click at [443, 327] on button "Link" at bounding box center [429, 334] width 247 height 17
